Goal: Task Accomplishment & Management: Manage account settings

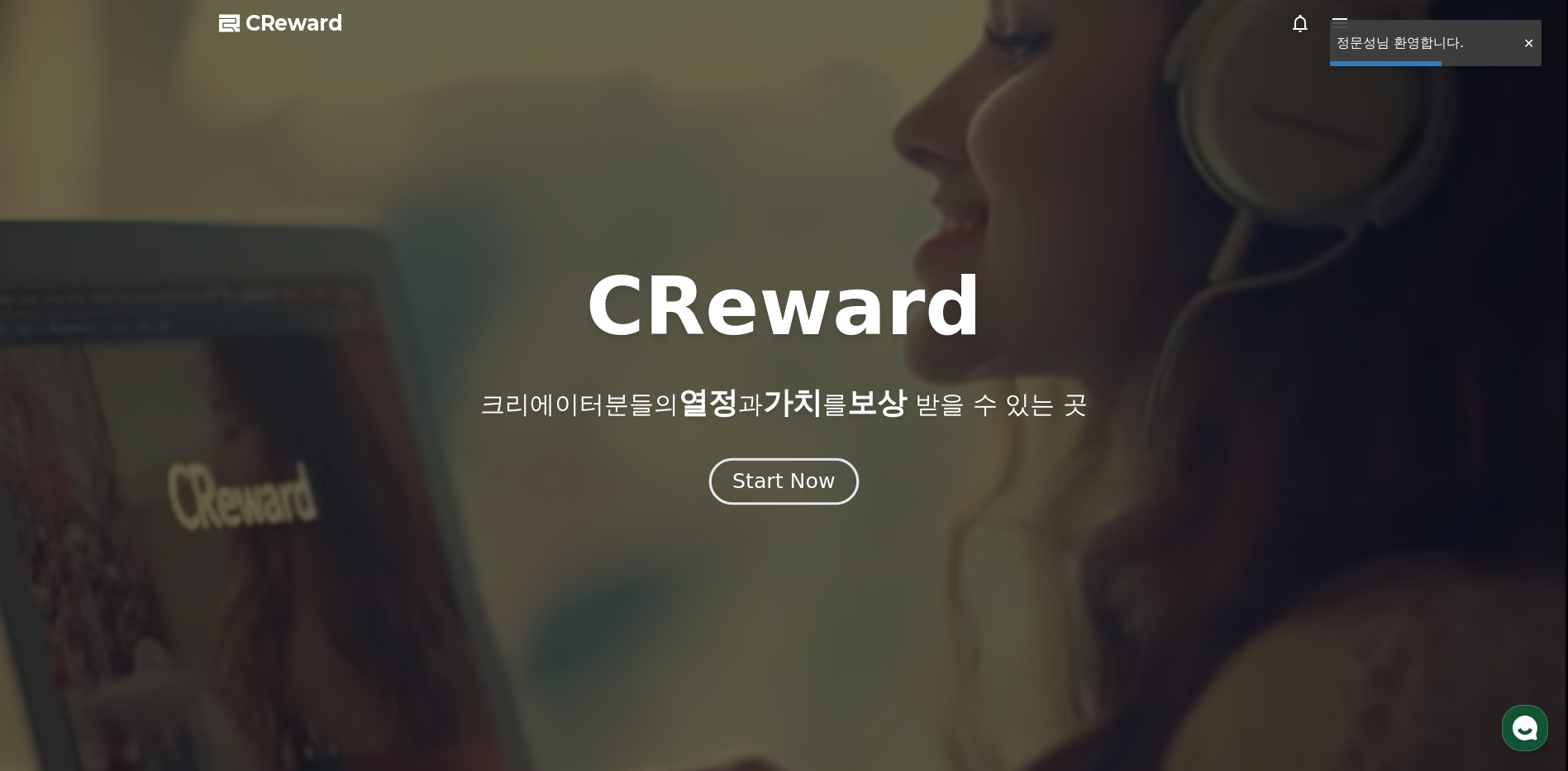
click at [844, 486] on button "Start Now" at bounding box center [783, 482] width 149 height 47
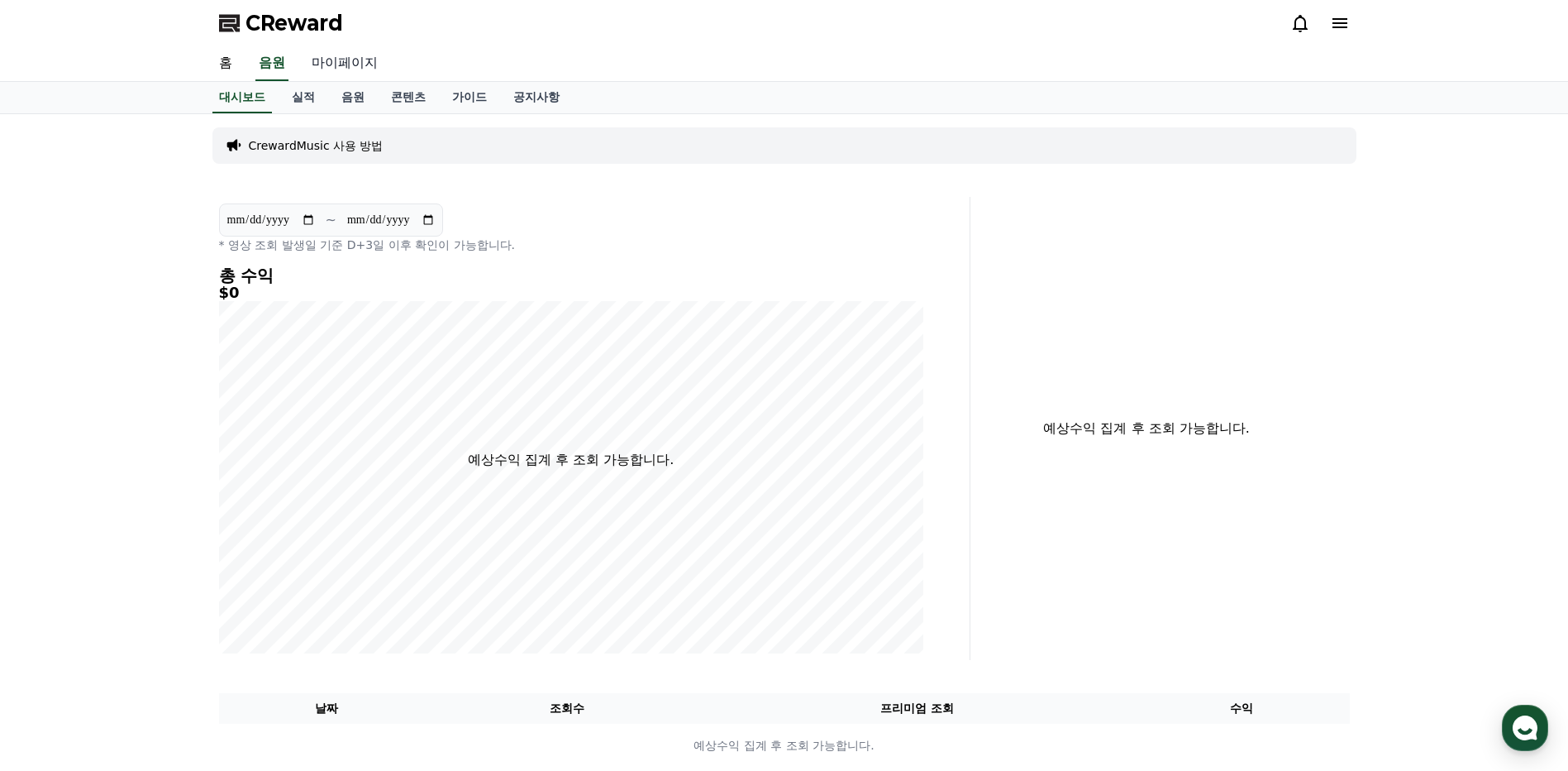
click at [341, 70] on link "마이페이지" at bounding box center [345, 63] width 93 height 35
select select "**********"
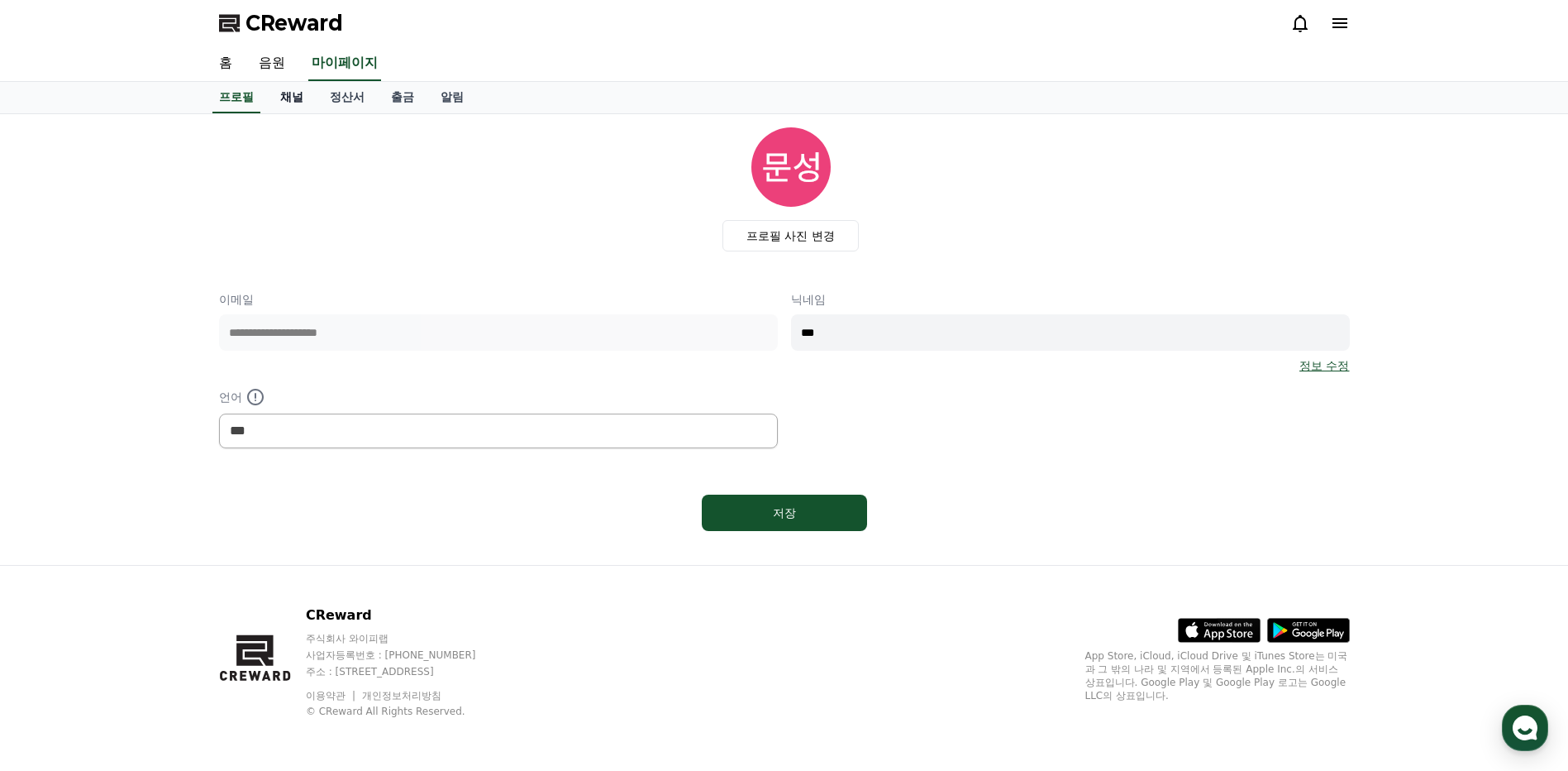
click at [308, 100] on link "채널" at bounding box center [292, 97] width 50 height 31
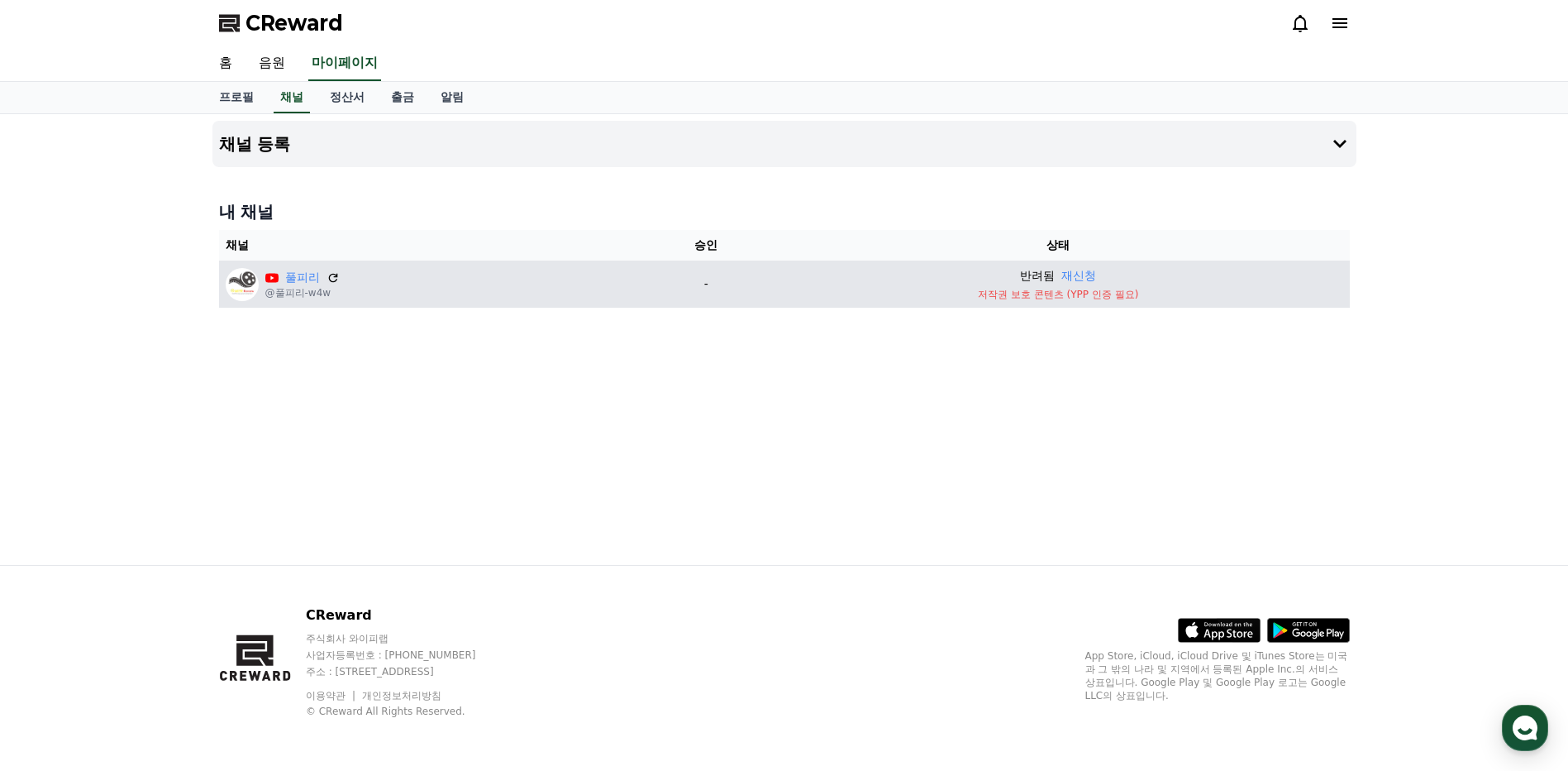
click at [1036, 287] on td "반려됨 재신청 저작권 보호 콘텐츠 (YPP 인증 필요)" at bounding box center [1058, 284] width 583 height 47
drag, startPoint x: 984, startPoint y: 297, endPoint x: 1154, endPoint y: 296, distance: 170.0
click at [1154, 296] on p "저작권 보호 콘텐츠 (YPP 인증 필요)" at bounding box center [1059, 294] width 570 height 13
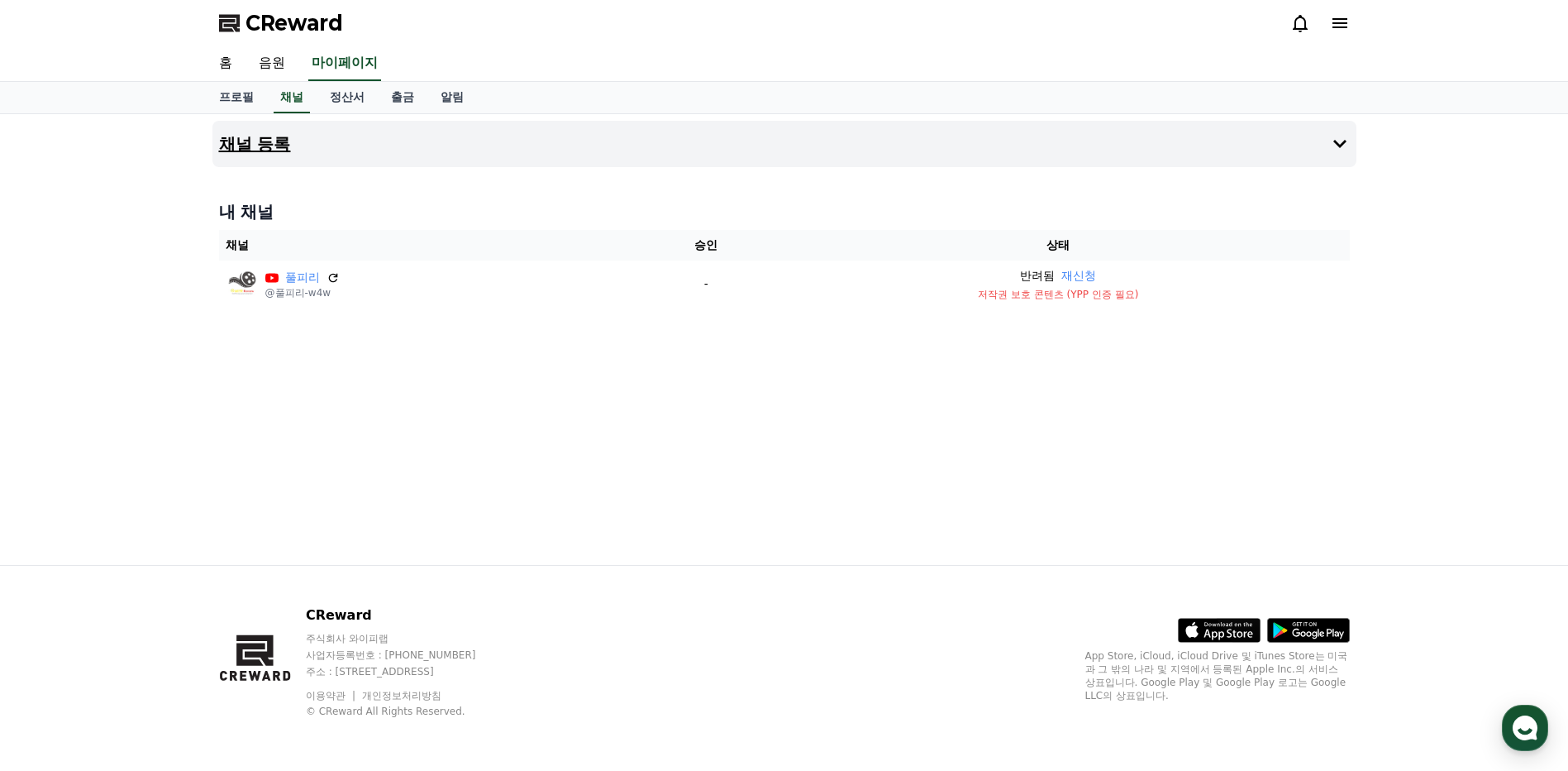
copy p "저작권 보호 콘텐츠 (YPP 인증 필요)"
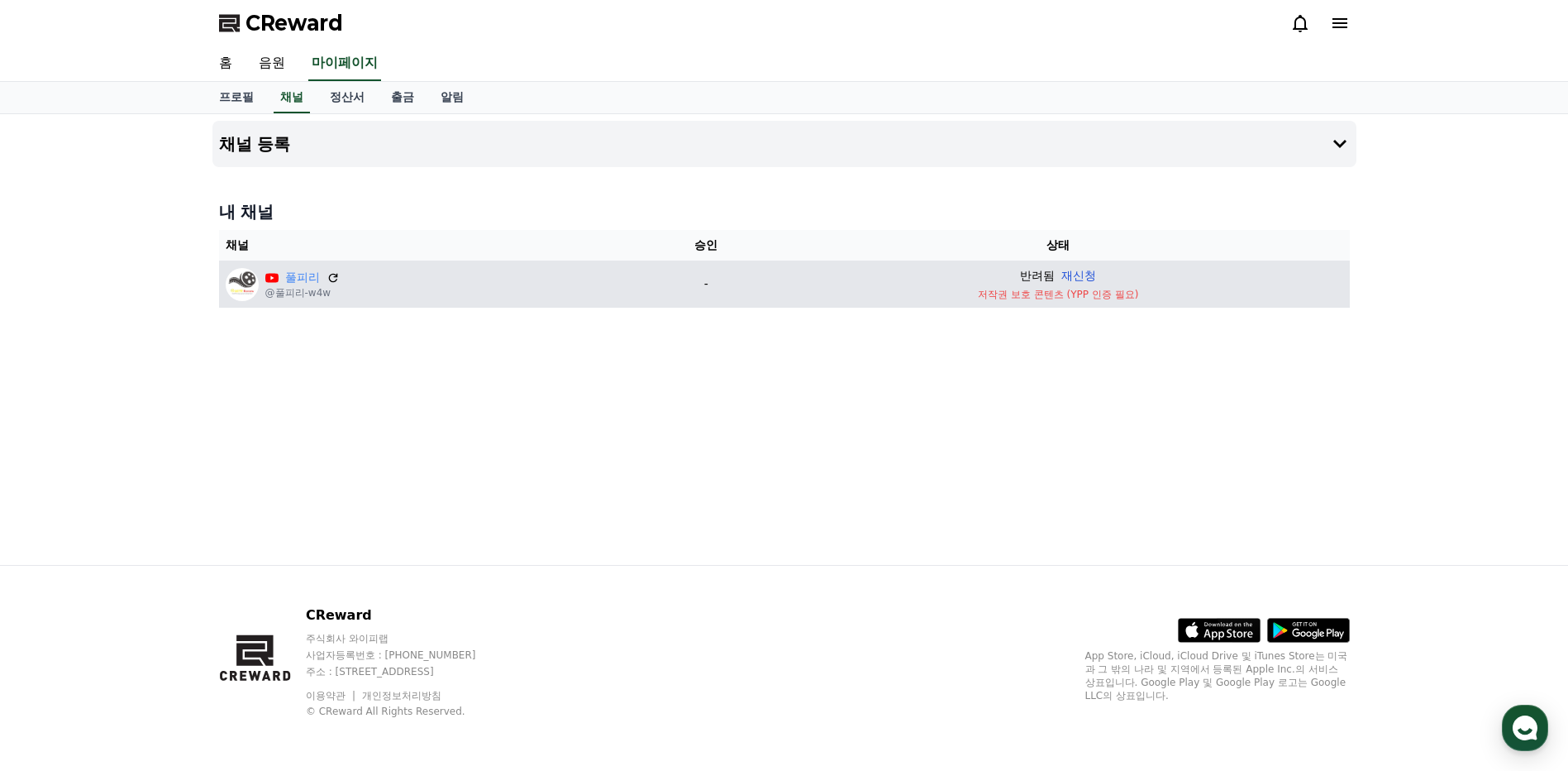
click at [1087, 270] on button "재신청" at bounding box center [1078, 276] width 35 height 18
